Goal: Transaction & Acquisition: Subscribe to service/newsletter

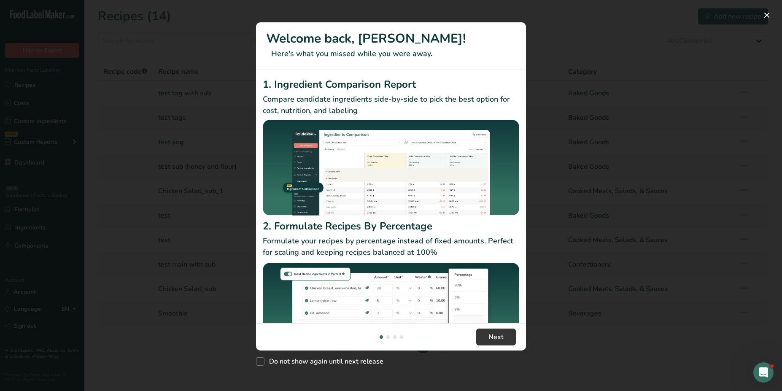
click at [552, 141] on div "New Features" at bounding box center [391, 195] width 782 height 391
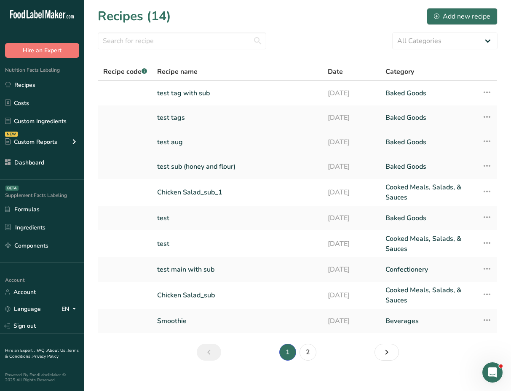
click at [199, 143] on link "test aug" at bounding box center [237, 142] width 161 height 18
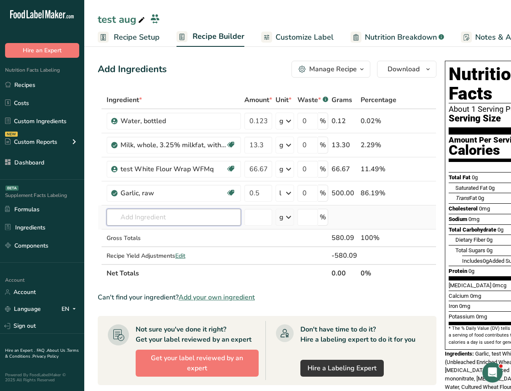
click at [152, 220] on input "text" at bounding box center [174, 217] width 134 height 17
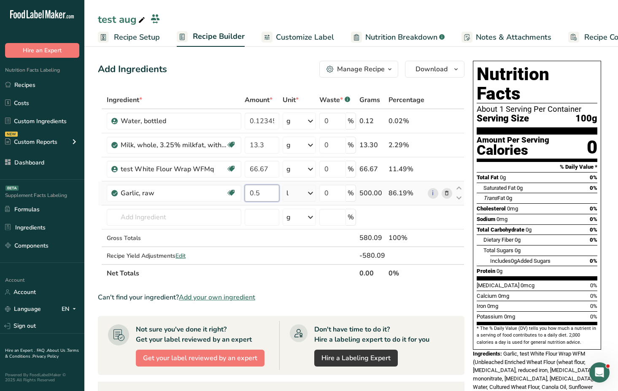
click at [272, 196] on input "0.5" at bounding box center [262, 193] width 35 height 17
type input "1"
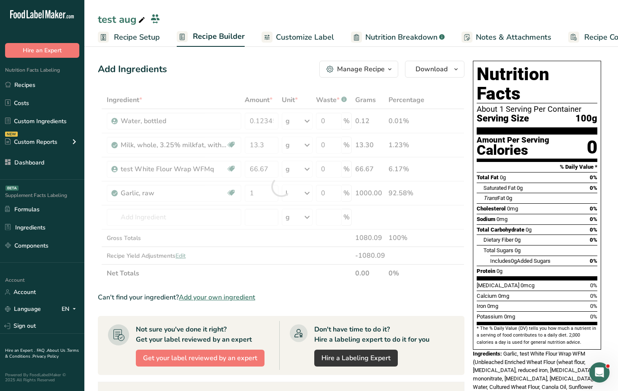
click at [224, 87] on div "Add Ingredients Manage Recipe Delete Recipe Duplicate Recipe Scale Recipe Save …" at bounding box center [283, 323] width 371 height 532
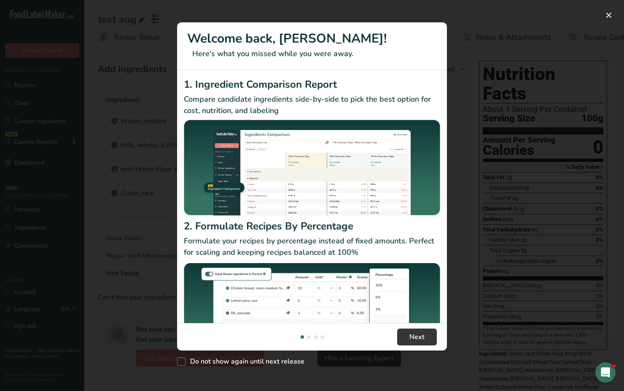
click at [471, 202] on div "New Features" at bounding box center [312, 195] width 624 height 391
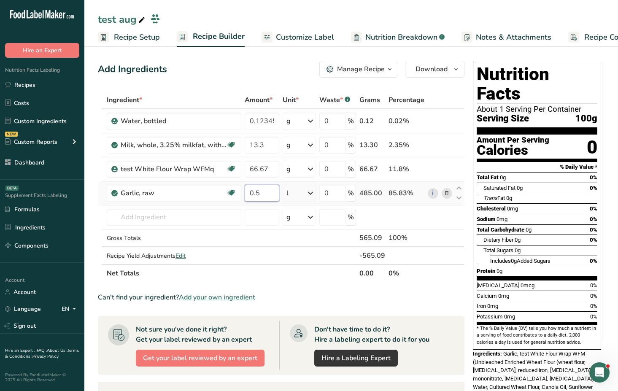
click at [267, 194] on input "0.5" at bounding box center [262, 193] width 35 height 17
type input "1"
click at [228, 60] on div "Add Ingredients Manage Recipe Delete Recipe Duplicate Recipe Scale Recipe Save …" at bounding box center [283, 323] width 371 height 532
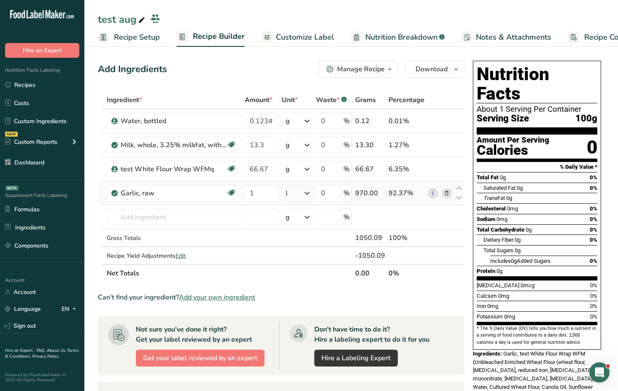
click at [310, 193] on icon at bounding box center [307, 193] width 10 height 15
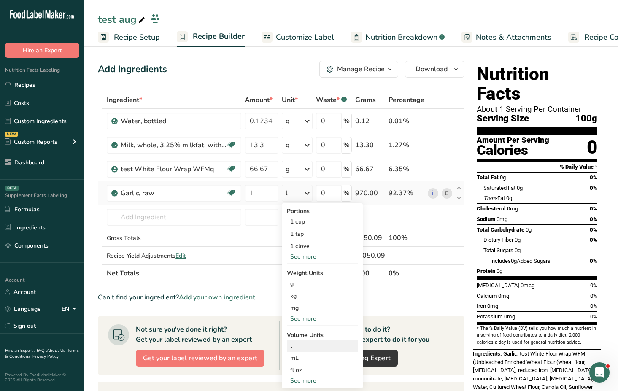
click at [316, 344] on div "l" at bounding box center [322, 345] width 64 height 9
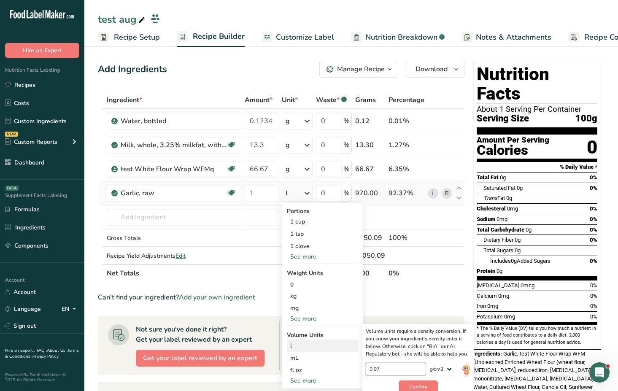
click at [389, 372] on input "0.97" at bounding box center [396, 369] width 60 height 13
type input "1"
click at [414, 387] on span "Confirm" at bounding box center [418, 387] width 18 height 8
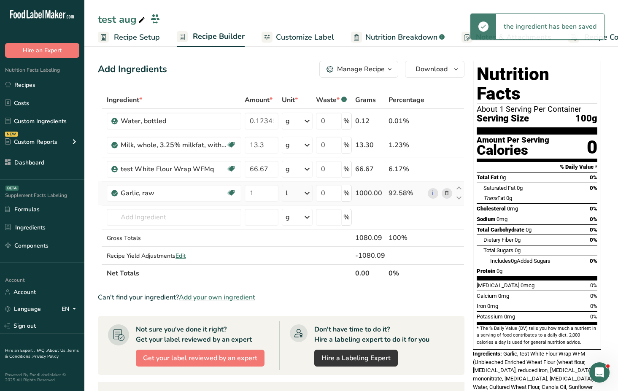
click at [306, 194] on icon at bounding box center [307, 193] width 10 height 15
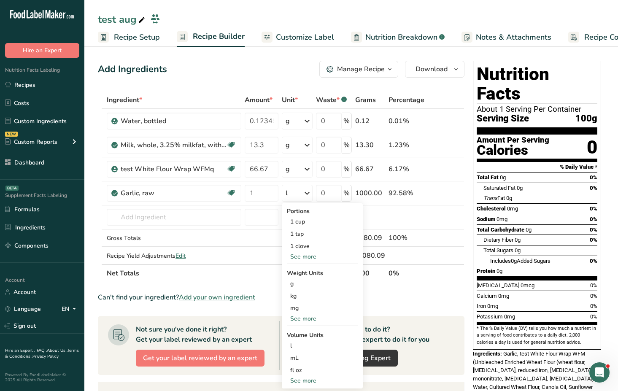
click at [151, 38] on span "Recipe Setup" at bounding box center [137, 37] width 46 height 11
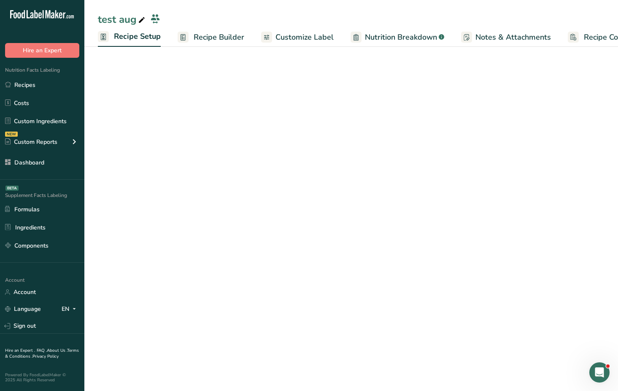
scroll to position [0, 3]
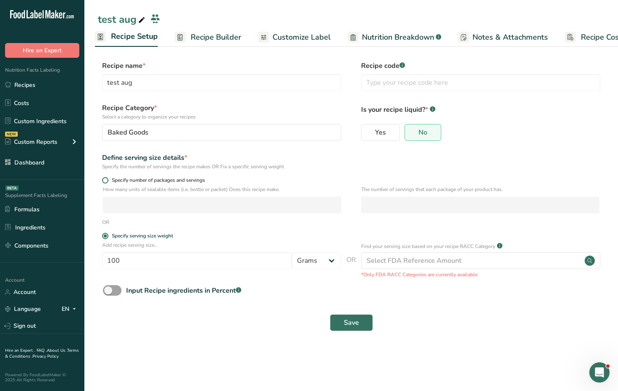
click at [105, 180] on span at bounding box center [105, 180] width 6 height 6
click at [105, 180] on input "Specify number of packages and servings" at bounding box center [104, 179] width 5 height 5
radio input "true"
radio input "false"
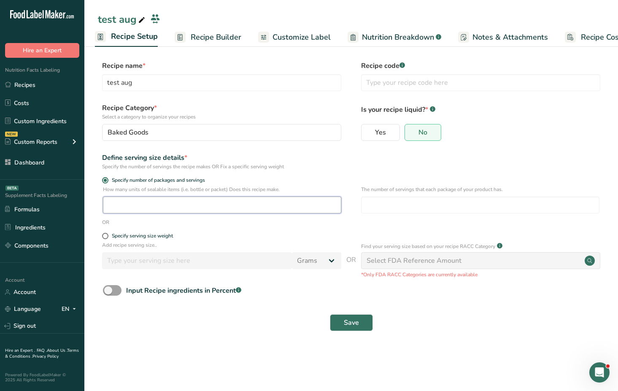
click at [211, 208] on input "number" at bounding box center [222, 204] width 238 height 17
type input "1"
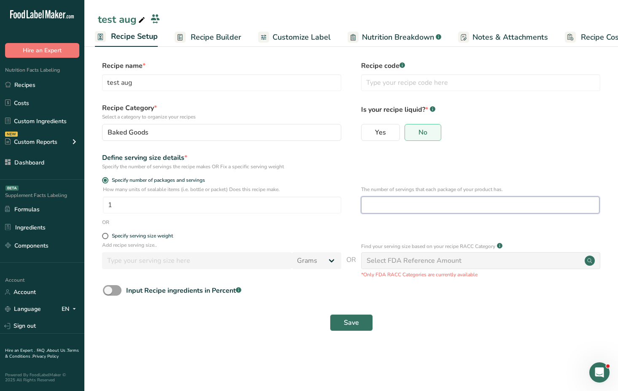
click at [382, 205] on input "number" at bounding box center [480, 204] width 238 height 17
type input "1"
click at [356, 319] on span "Save" at bounding box center [351, 322] width 15 height 10
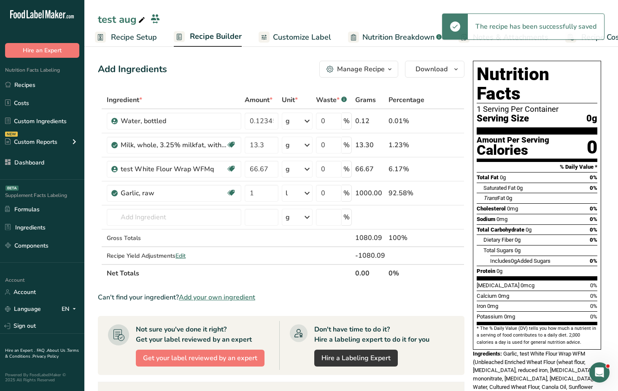
click at [213, 35] on span "Recipe Builder" at bounding box center [216, 36] width 52 height 11
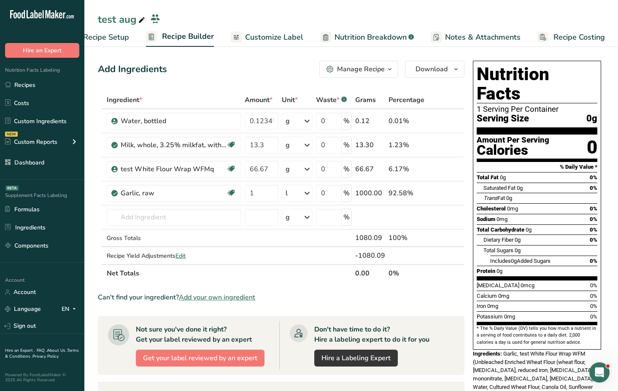
click at [122, 37] on span "Recipe Setup" at bounding box center [106, 37] width 46 height 11
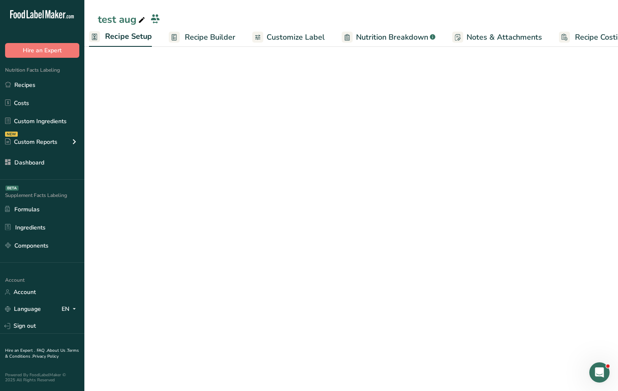
scroll to position [0, 3]
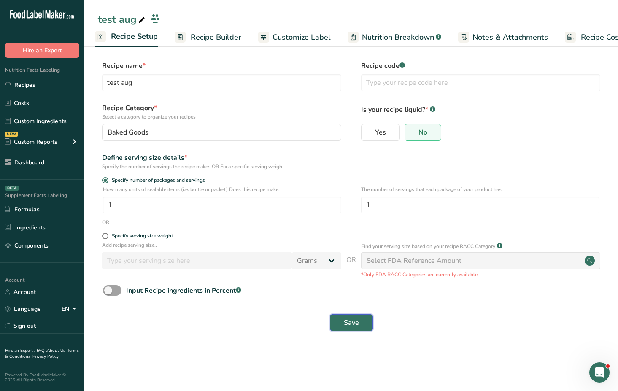
click at [358, 314] on button "Save" at bounding box center [351, 322] width 43 height 17
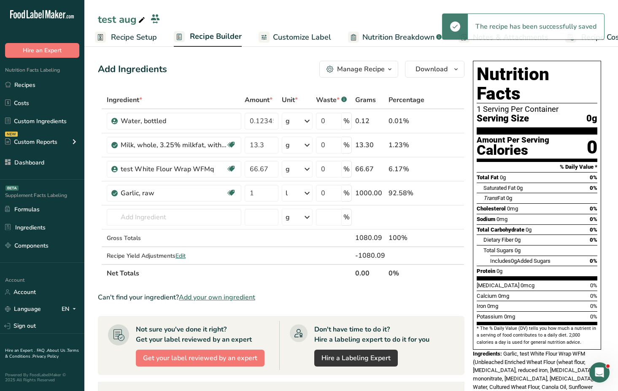
click at [222, 37] on span "Recipe Builder" at bounding box center [216, 36] width 52 height 11
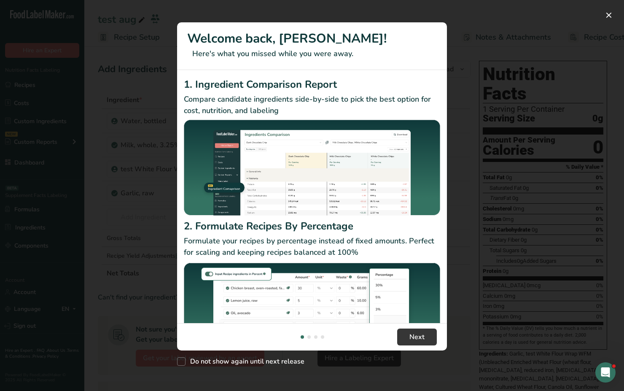
click at [143, 193] on div "New Features" at bounding box center [312, 195] width 624 height 391
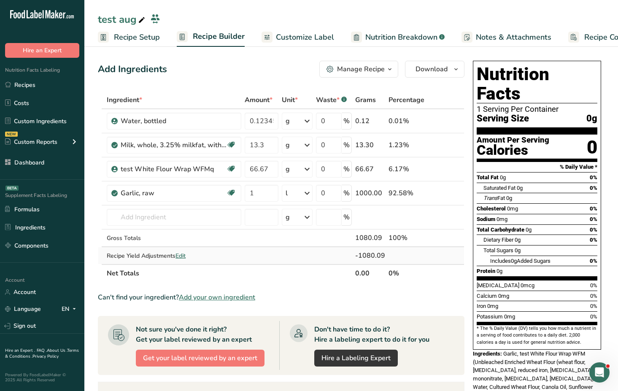
click at [185, 256] on span "Edit" at bounding box center [180, 256] width 10 height 8
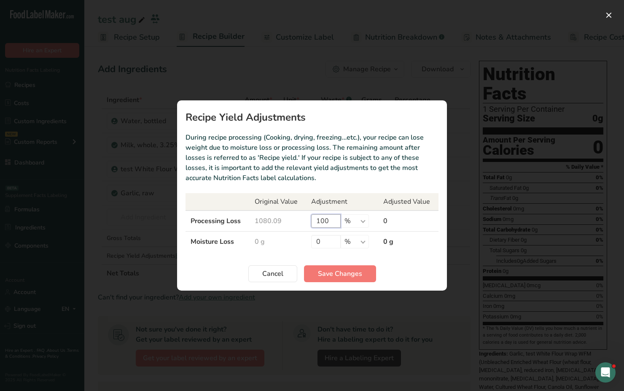
click at [325, 221] on input "100" at bounding box center [326, 220] width 30 height 13
type input "0"
click at [357, 274] on span "Save Changes" at bounding box center [340, 274] width 44 height 10
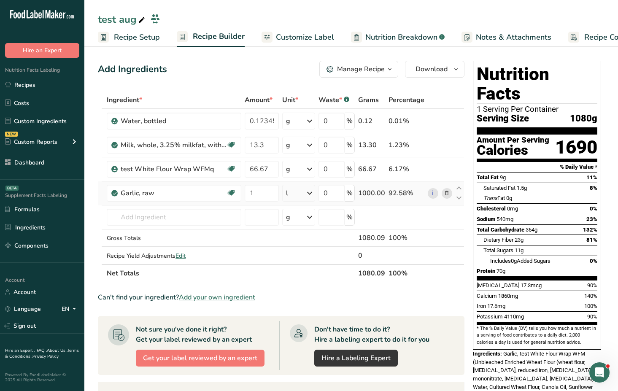
click at [311, 195] on icon at bounding box center [309, 193] width 10 height 15
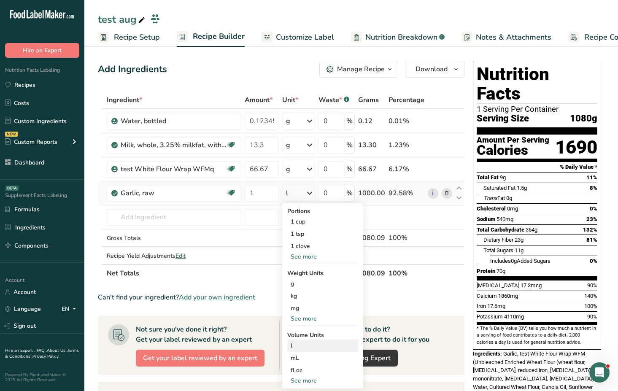
click at [314, 342] on div "l" at bounding box center [322, 345] width 64 height 9
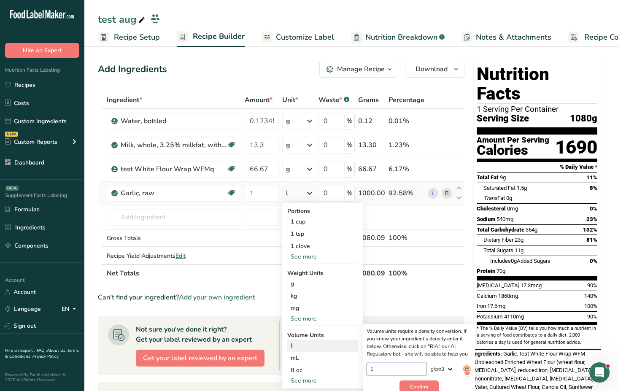
click at [401, 366] on input "1" at bounding box center [396, 369] width 60 height 13
click at [401, 366] on input "5" at bounding box center [396, 369] width 60 height 13
type input "0.5"
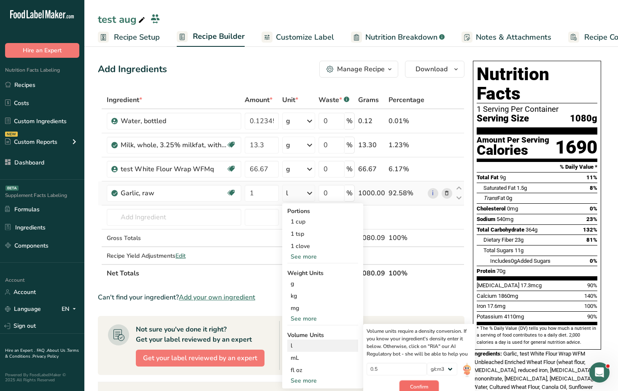
click at [420, 388] on span "Confirm" at bounding box center [419, 387] width 18 height 8
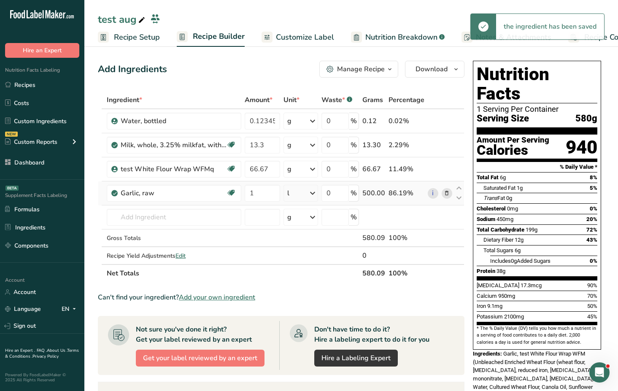
click at [311, 197] on icon at bounding box center [312, 193] width 10 height 15
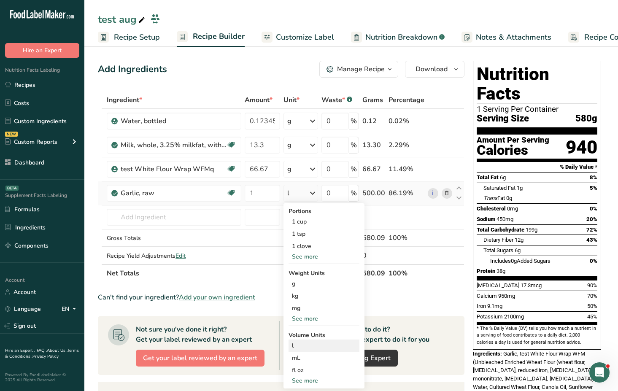
click at [336, 343] on div "l" at bounding box center [324, 345] width 64 height 9
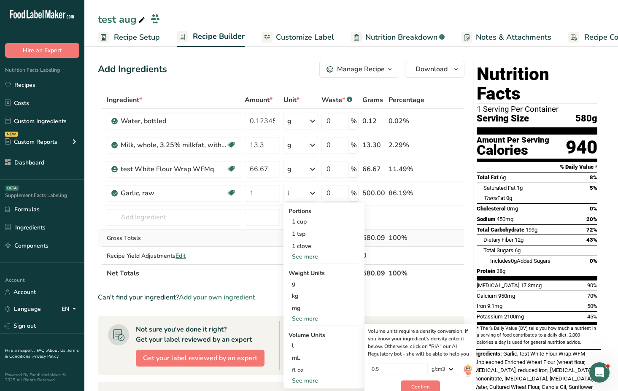
click at [263, 235] on td at bounding box center [262, 238] width 39 height 18
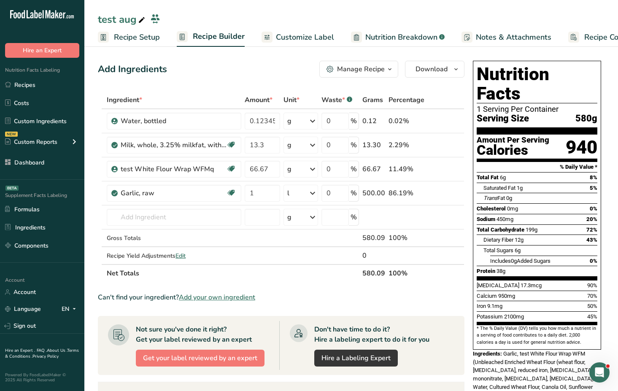
click at [372, 8] on div "test aug Recipe Setup Recipe Builder Customize Label Nutrition Breakdown .a-a{f…" at bounding box center [350, 23] width 533 height 47
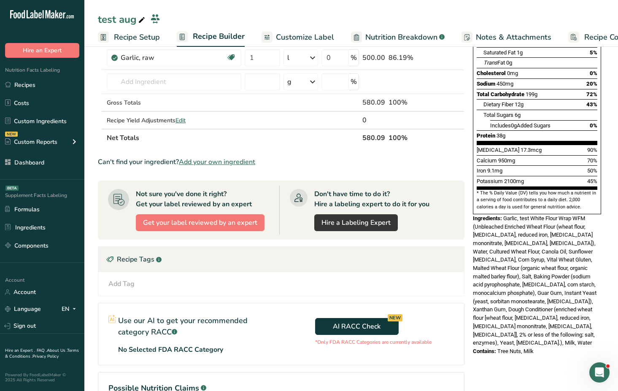
scroll to position [247, 0]
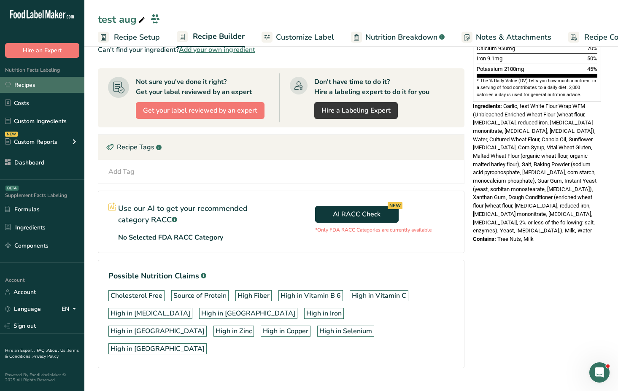
click at [44, 81] on link "Recipes" at bounding box center [42, 85] width 84 height 16
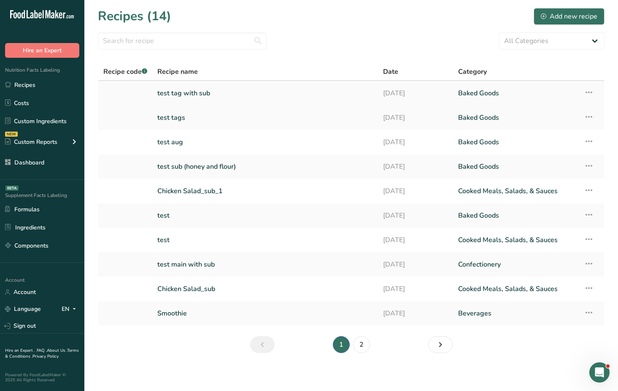
click at [203, 94] on link "test tag with sub" at bounding box center [264, 93] width 215 height 18
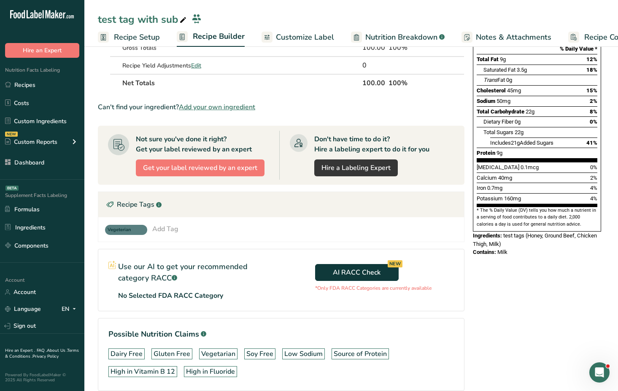
scroll to position [119, 0]
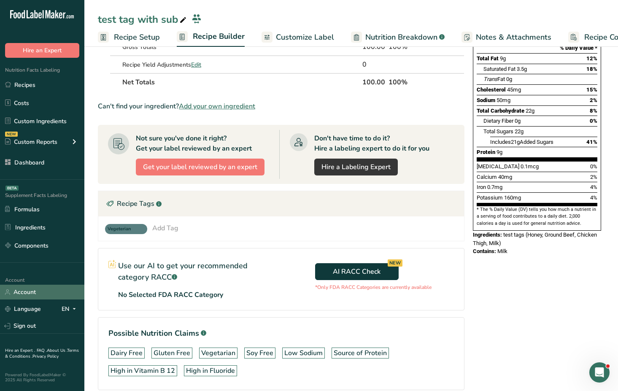
click at [30, 292] on link "Account" at bounding box center [42, 292] width 84 height 15
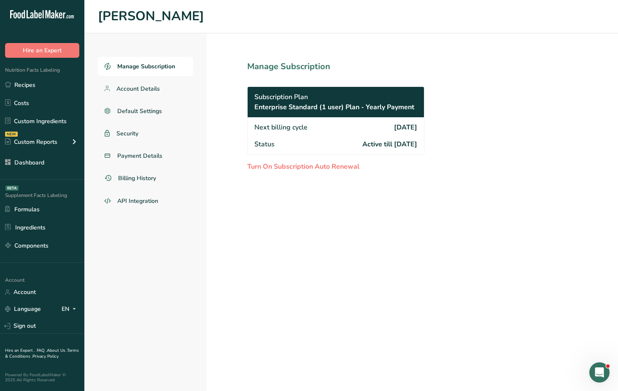
drag, startPoint x: 369, startPoint y: 126, endPoint x: 419, endPoint y: 125, distance: 49.8
click at [419, 125] on div "Next billing cycle 2025-12-31" at bounding box center [335, 126] width 176 height 19
drag, startPoint x: 251, startPoint y: 124, endPoint x: 278, endPoint y: 148, distance: 35.8
click at [278, 148] on div "Next billing cycle 2025-12-31 Status Active till 2025-12-31" at bounding box center [335, 135] width 176 height 37
click at [258, 126] on span "Next billing cycle" at bounding box center [280, 127] width 53 height 10
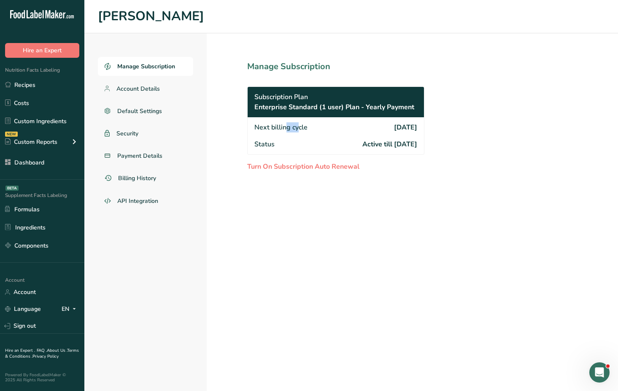
click at [258, 126] on span "Next billing cycle" at bounding box center [280, 127] width 53 height 10
click at [239, 56] on section "Manage Subscription Subscription Plan Enterprise Standard (1 user) Plan - Yearl…" at bounding box center [354, 212] width 295 height 358
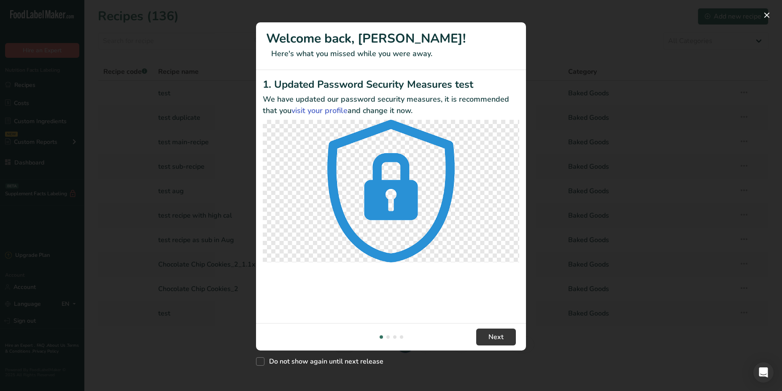
click at [195, 339] on div "New Features" at bounding box center [391, 195] width 782 height 391
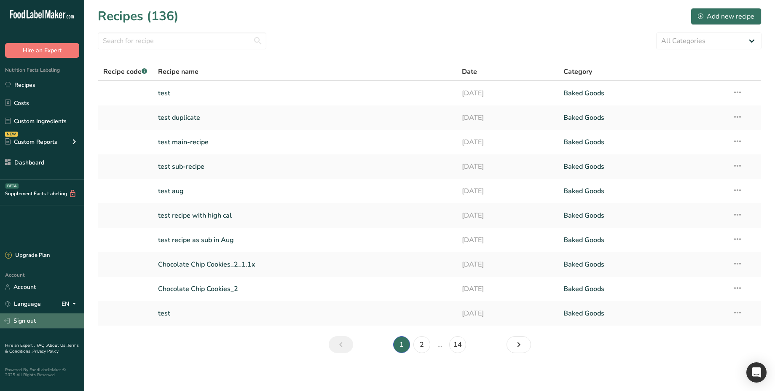
click at [20, 326] on link "Sign out" at bounding box center [42, 320] width 84 height 15
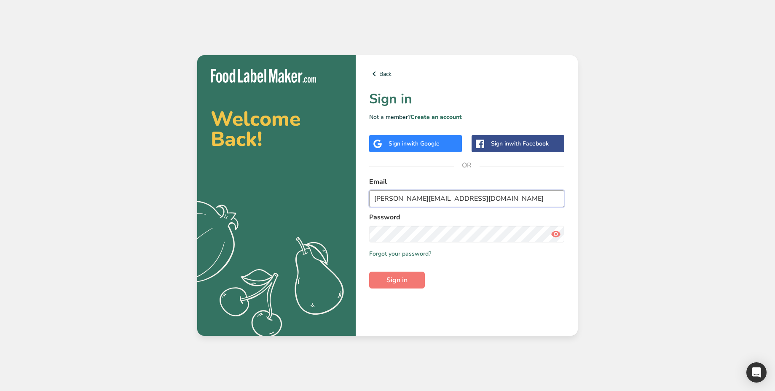
click at [435, 198] on input "[PERSON_NAME][EMAIL_ADDRESS][DOMAIN_NAME]" at bounding box center [466, 198] width 195 height 17
type input "bryanjohnson_migration@test.com"
click at [411, 284] on button "Sign in" at bounding box center [397, 280] width 56 height 17
click at [439, 116] on link "Create an account" at bounding box center [436, 117] width 51 height 8
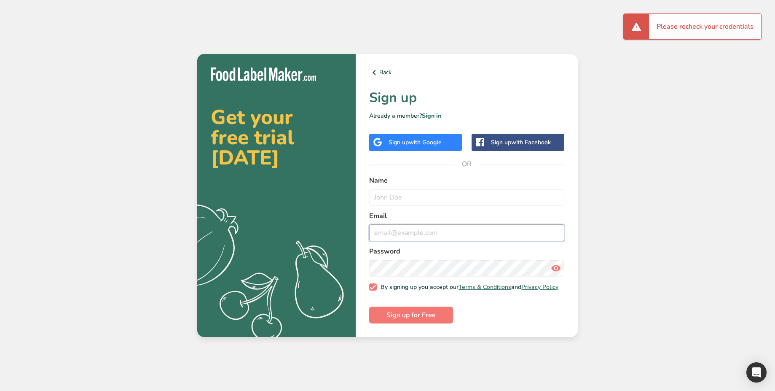
type input "bryanjohnson_migration@test.com"
click at [400, 186] on div "Name" at bounding box center [466, 190] width 195 height 30
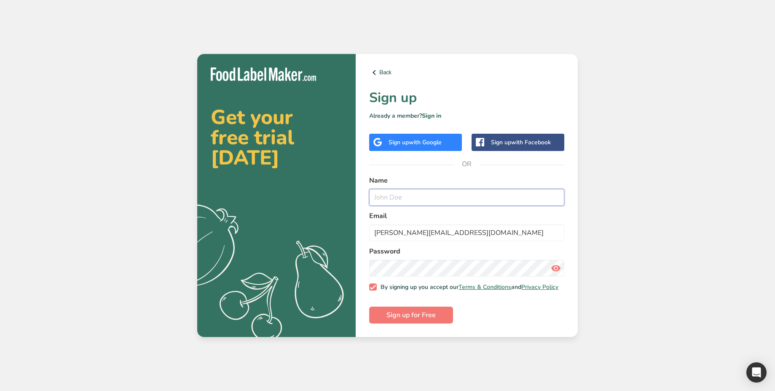
click at [406, 196] on input "text" at bounding box center [466, 197] width 195 height 17
paste input "bryanjohnson_migration@test.com"
drag, startPoint x: 448, startPoint y: 194, endPoint x: 507, endPoint y: 203, distance: 60.1
click at [507, 203] on form "Name bryanjohnson_migration@test.com Email bryanjohnson_migration@test.com Pass…" at bounding box center [466, 249] width 195 height 148
type input "bryanjohnson_migration"
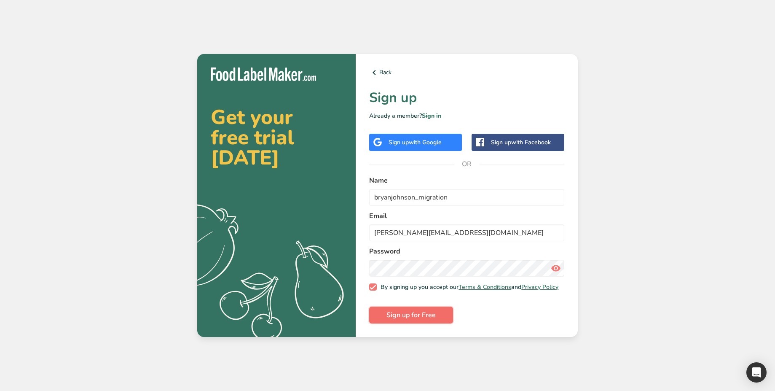
click at [414, 312] on span "Sign up for Free" at bounding box center [411, 315] width 49 height 10
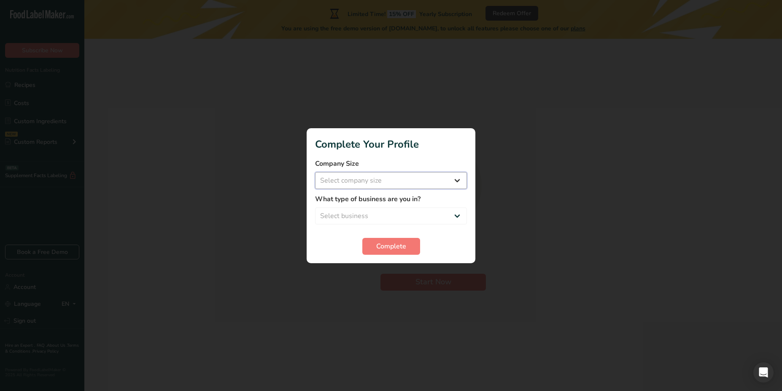
select select "4"
click at [315, 172] on select "Select company size Over 500 Employees test 1 1 Fewer than 10 Employees Fewer t…" at bounding box center [391, 180] width 152 height 17
select select "1"
click at [315, 207] on select "Select business Packaged Food Manufacturer Restaurant & Cafe Bakery Meal Plans …" at bounding box center [391, 215] width 152 height 17
click at [389, 245] on span "Complete" at bounding box center [391, 246] width 30 height 10
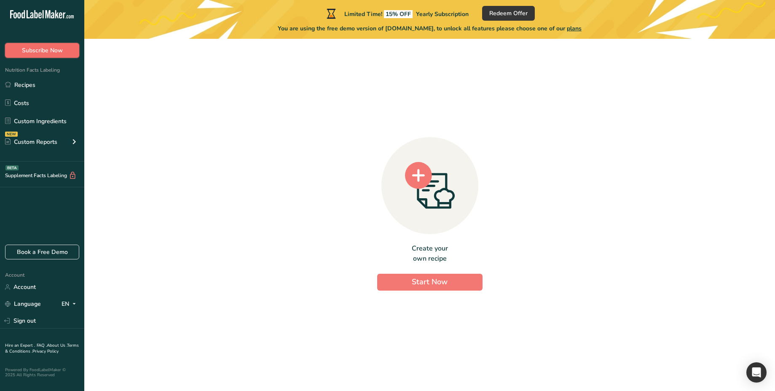
click at [67, 53] on button "Subscribe Now" at bounding box center [42, 50] width 74 height 15
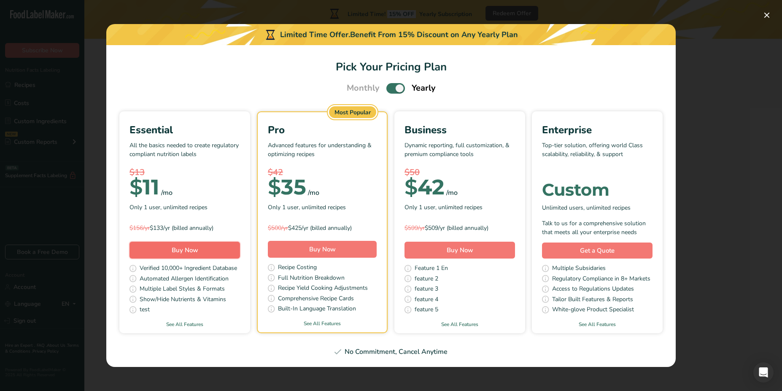
click at [218, 253] on button "Buy Now" at bounding box center [184, 250] width 110 height 17
